Goal: Browse casually: Explore the website without a specific task or goal

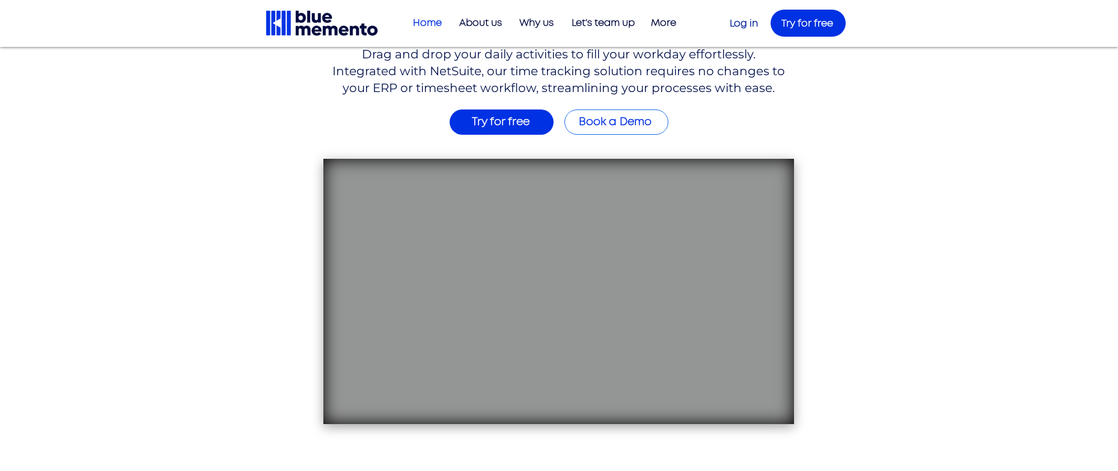
scroll to position [225, 0]
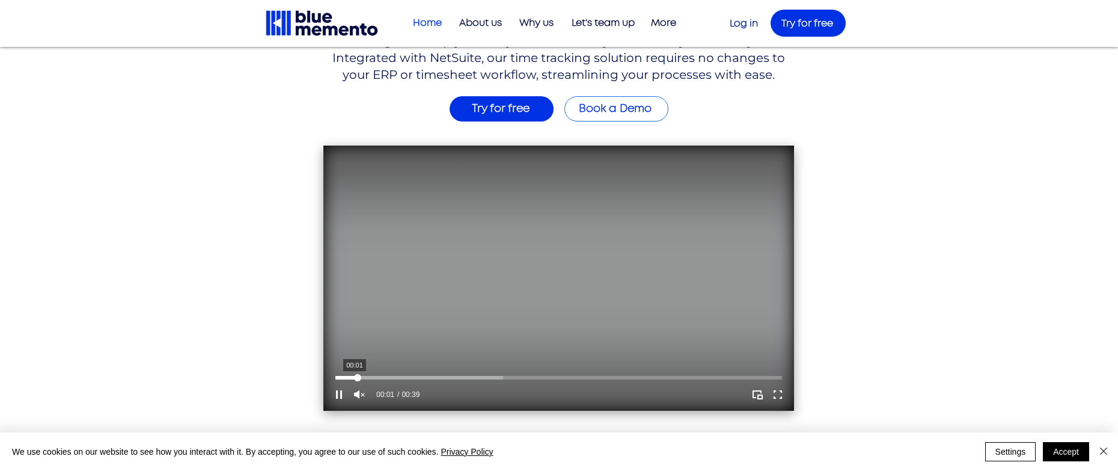
click at [355, 378] on div "Your Video Title Video Player" at bounding box center [357, 377] width 7 height 7
drag, startPoint x: 383, startPoint y: 378, endPoint x: 401, endPoint y: 378, distance: 18.0
click at [385, 378] on div "Your Video Title Video Player" at bounding box center [558, 378] width 447 height 4
drag, startPoint x: 434, startPoint y: 378, endPoint x: 453, endPoint y: 378, distance: 19.2
click at [436, 378] on div "Your Video Title Video Player" at bounding box center [558, 378] width 447 height 4
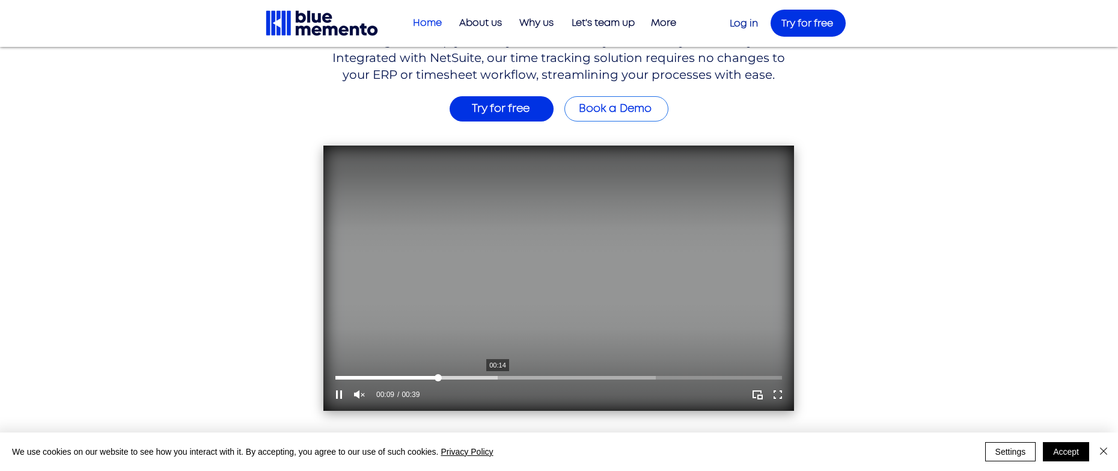
click at [507, 376] on div "Your Video Title Video Player" at bounding box center [558, 378] width 447 height 4
click at [566, 376] on div "Your Video Title Video Player" at bounding box center [558, 378] width 447 height 4
drag, startPoint x: 634, startPoint y: 375, endPoint x: 656, endPoint y: 374, distance: 21.6
click at [636, 376] on div "Your Video Title Video Player" at bounding box center [558, 378] width 447 height 4
drag, startPoint x: 677, startPoint y: 374, endPoint x: 696, endPoint y: 374, distance: 19.2
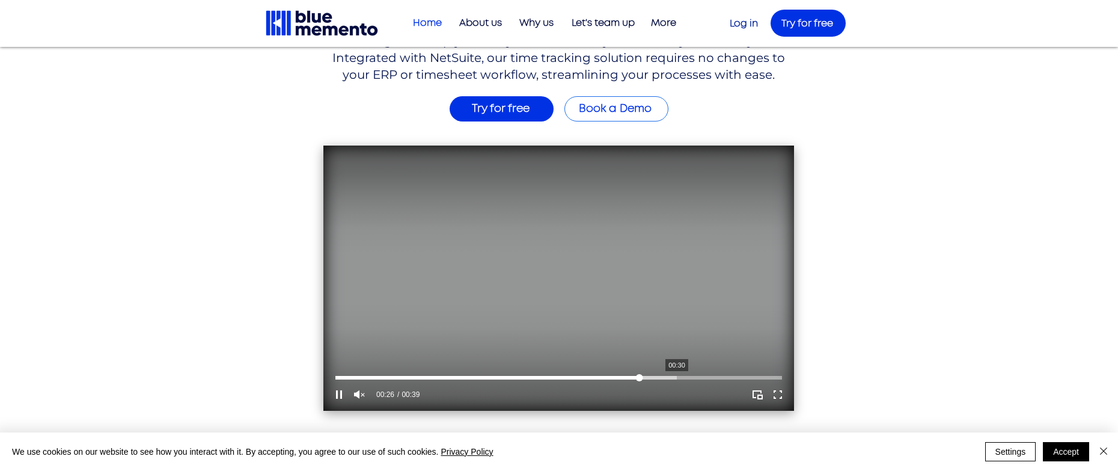
click at [678, 376] on div "Your Video Title Video Player" at bounding box center [558, 378] width 447 height 4
click at [725, 376] on div "Your Video Title Video Player" at bounding box center [558, 378] width 447 height 4
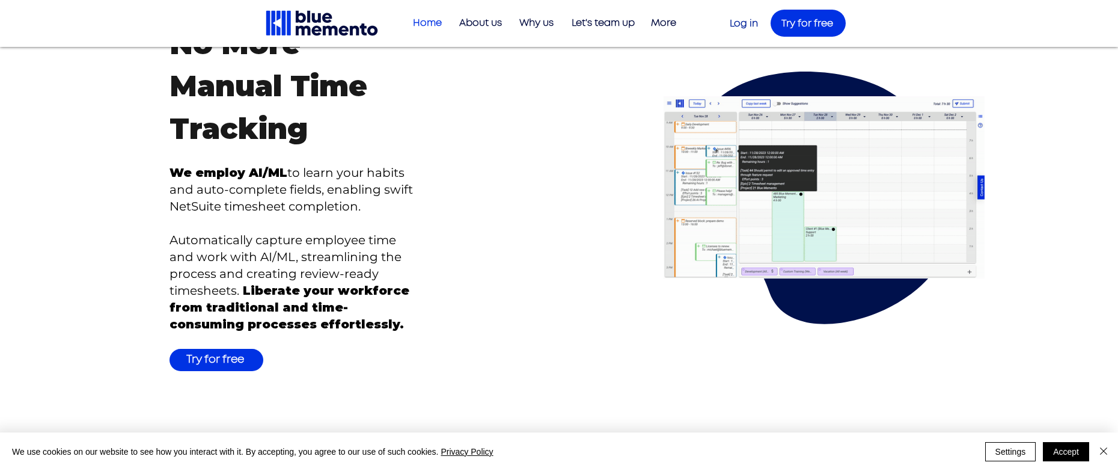
scroll to position [2479, 0]
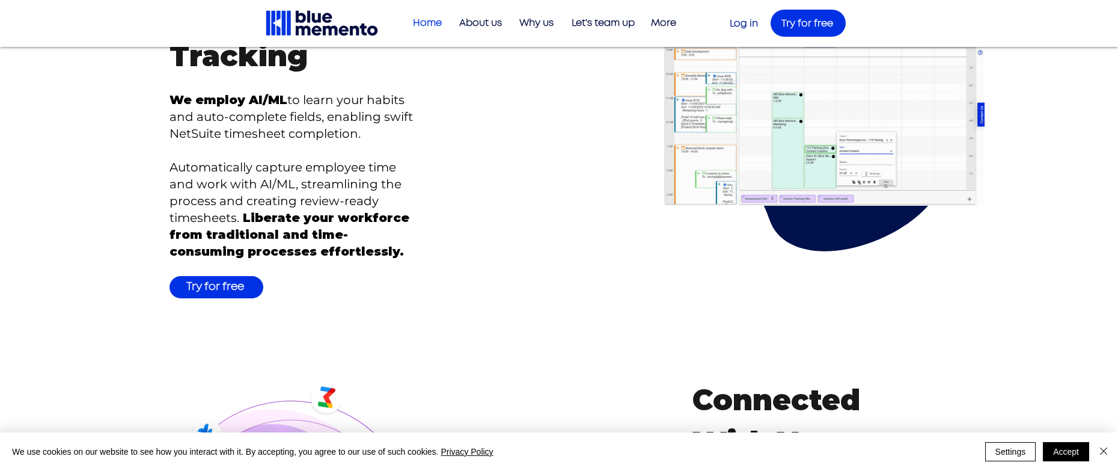
click at [793, 127] on img at bounding box center [824, 114] width 321 height 182
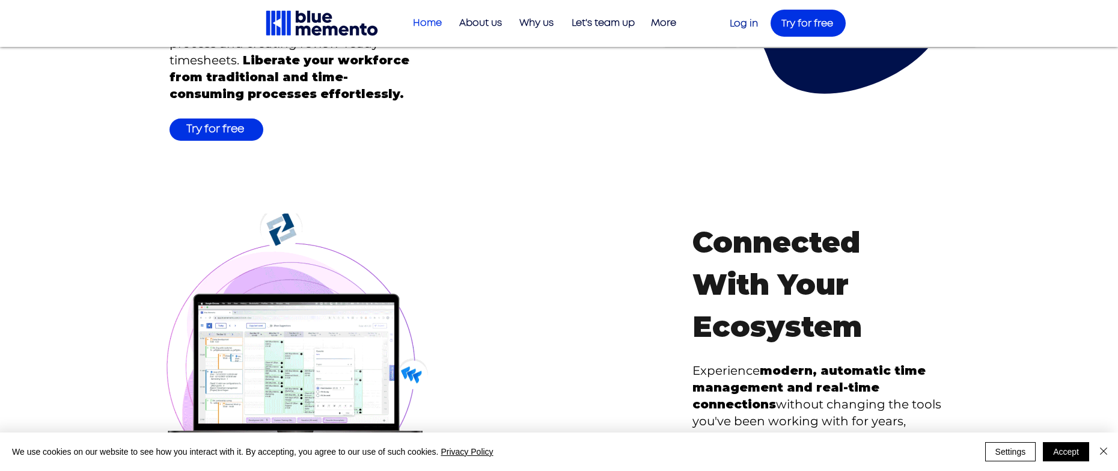
scroll to position [2855, 0]
